Goal: Check status: Check status

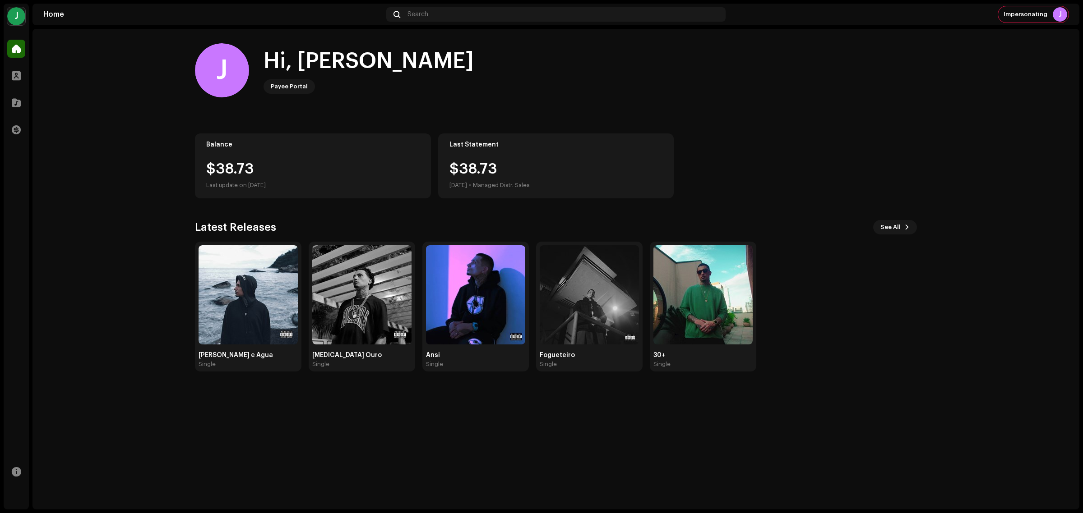
click at [22, 24] on re-a-cover "J" at bounding box center [16, 16] width 18 height 18
click at [163, 18] on button at bounding box center [168, 20] width 11 height 11
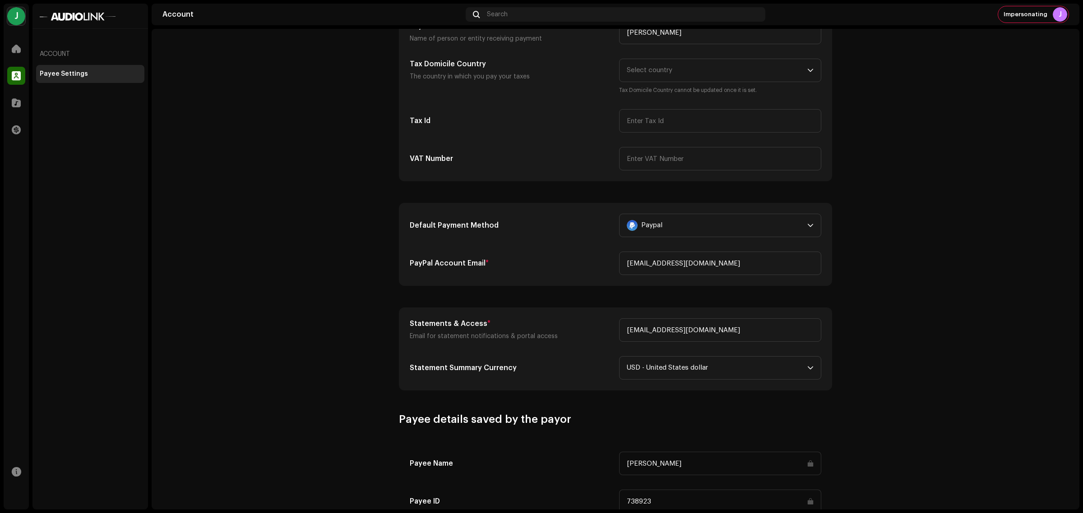
scroll to position [169, 0]
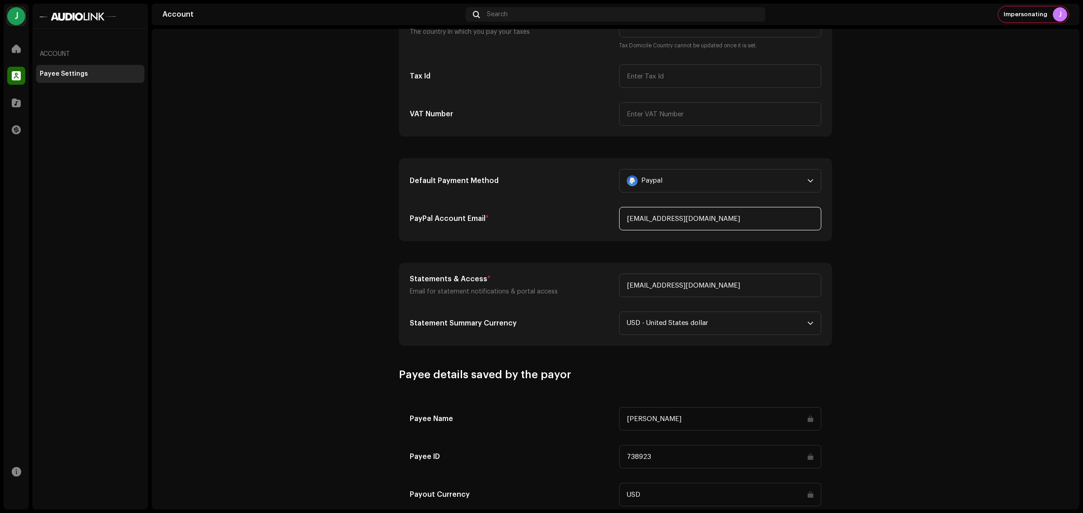
click at [779, 224] on input "jeanfurquimcine@gmail.com" at bounding box center [720, 218] width 202 height 23
drag, startPoint x: 779, startPoint y: 224, endPoint x: 839, endPoint y: 222, distance: 60.0
click at [839, 222] on div "Payee Settings Type Company Individual Individual - not incorporated. Pay To Na…" at bounding box center [615, 233] width 462 height 719
click at [890, 231] on account-payee-settings "Payee Settings Type Company Individual Individual - not incorporated. Pay To Na…" at bounding box center [616, 233] width 928 height 719
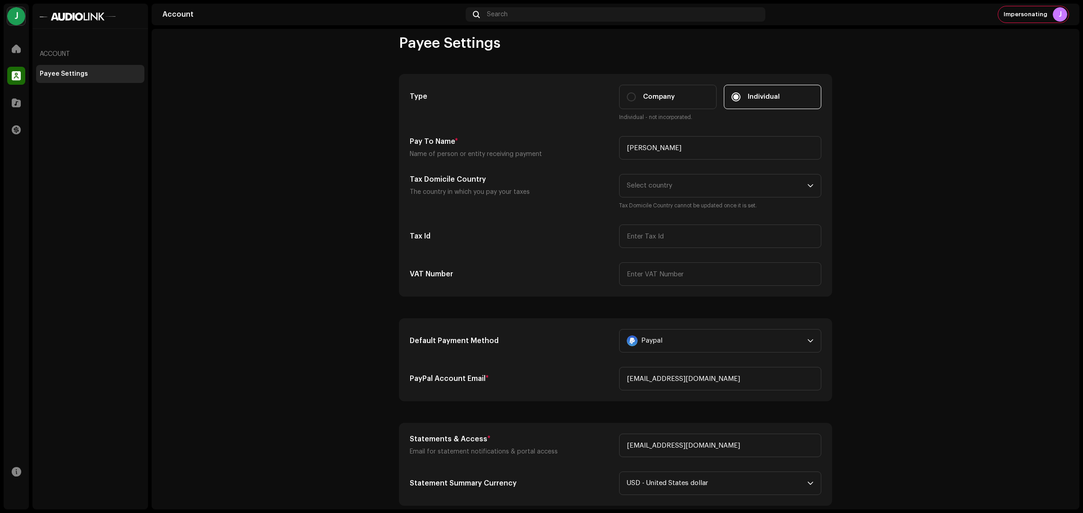
scroll to position [0, 0]
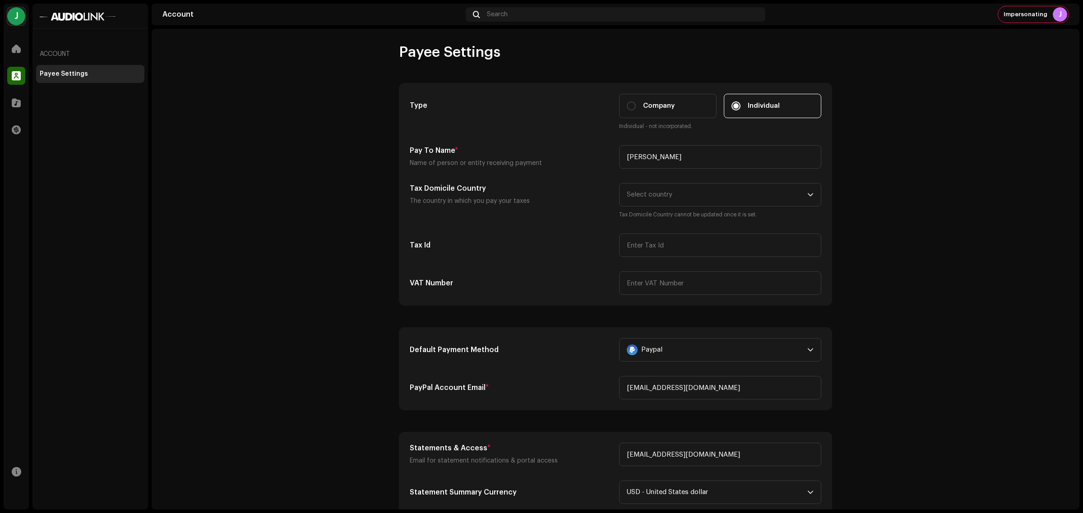
click at [268, 120] on account-payee-settings "Payee Settings Type Company Individual Individual - not incorporated. Pay To Na…" at bounding box center [616, 402] width 928 height 719
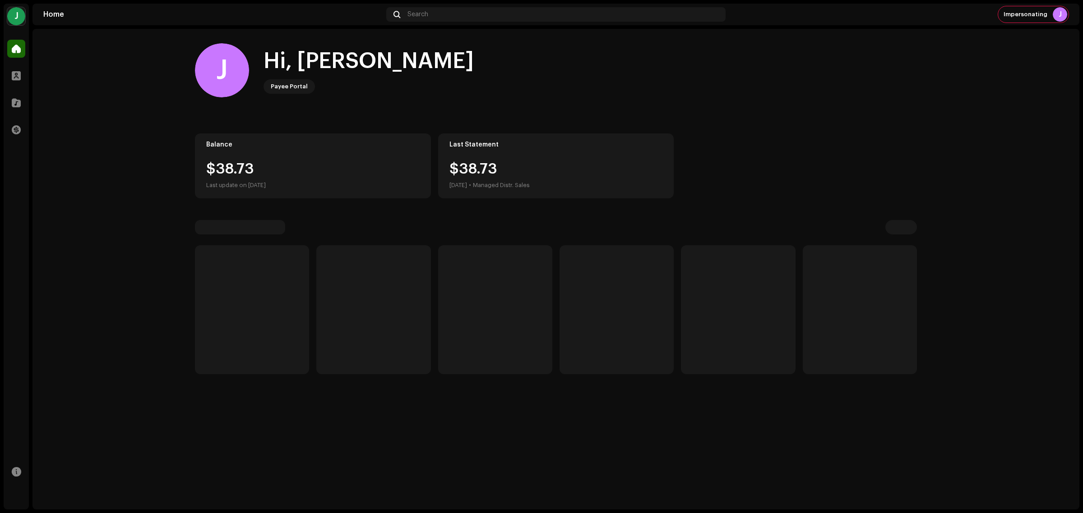
click at [20, 20] on div "J" at bounding box center [16, 16] width 18 height 18
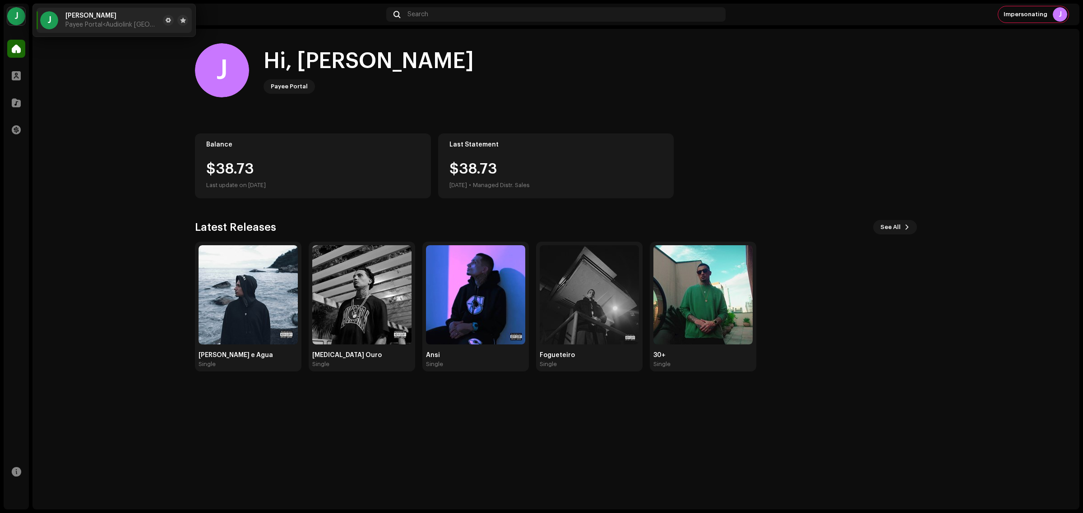
click at [103, 156] on home-home "J Hi, Jean Payee Portal Balance $38.73 Last update on Oct 8, 2025 Last Statemen…" at bounding box center [555, 207] width 1047 height 357
click at [20, 132] on span at bounding box center [16, 129] width 9 height 7
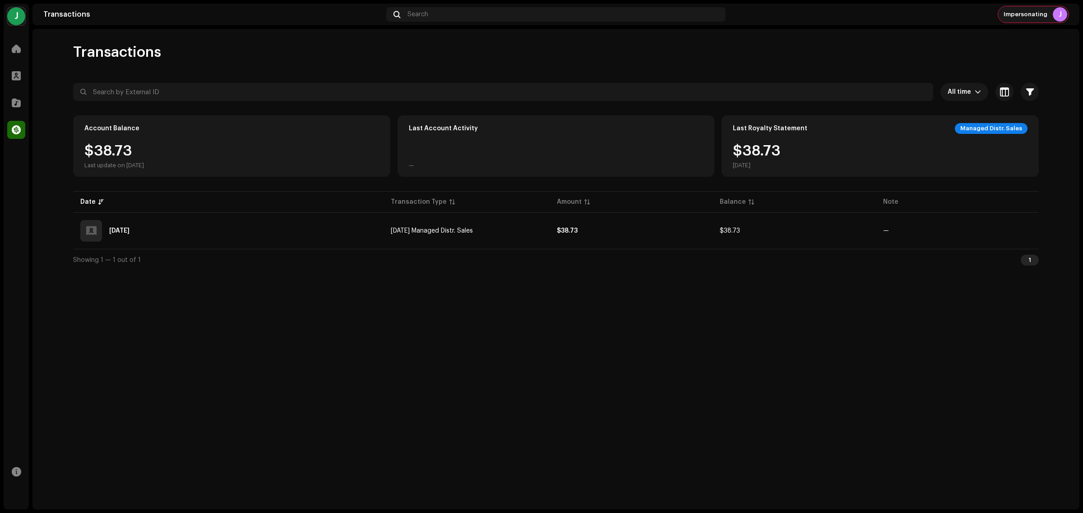
click at [1029, 19] on div "Impersonating J" at bounding box center [1033, 14] width 70 height 16
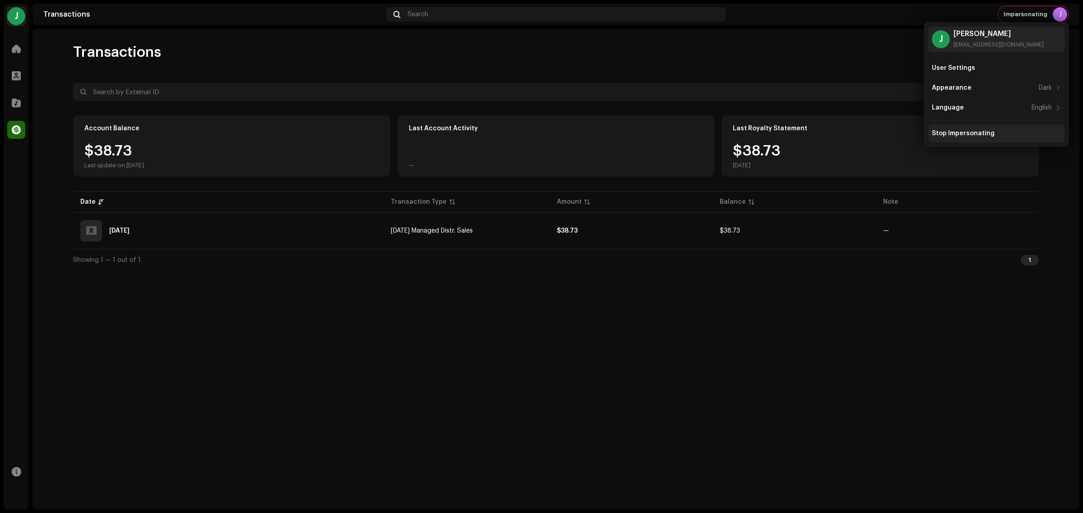
click at [994, 129] on div "Stop Impersonating" at bounding box center [996, 134] width 136 height 18
